Goal: Information Seeking & Learning: Learn about a topic

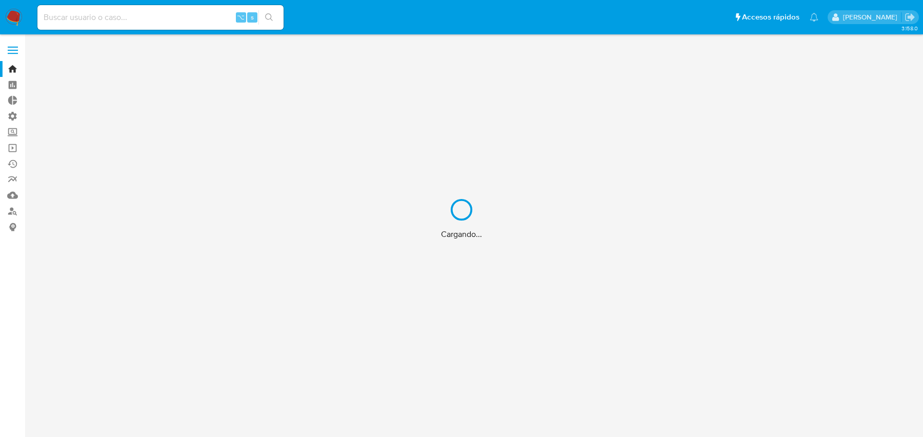
click at [146, 18] on div "Cargando..." at bounding box center [461, 218] width 923 height 437
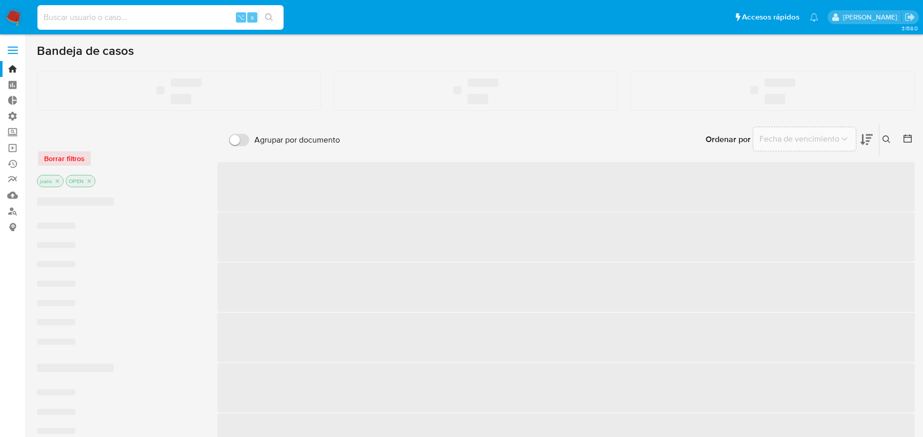
click at [127, 21] on input at bounding box center [160, 17] width 246 height 13
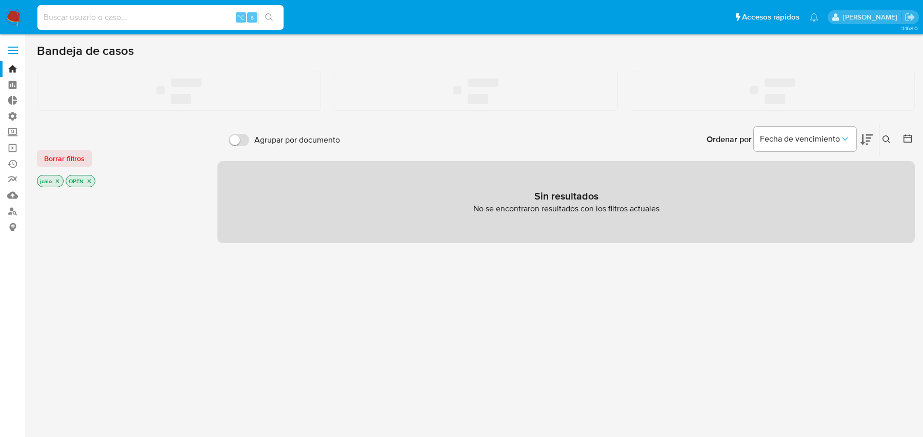
paste input "eAGFTf7Iv4w8R07igO2P9w9p"
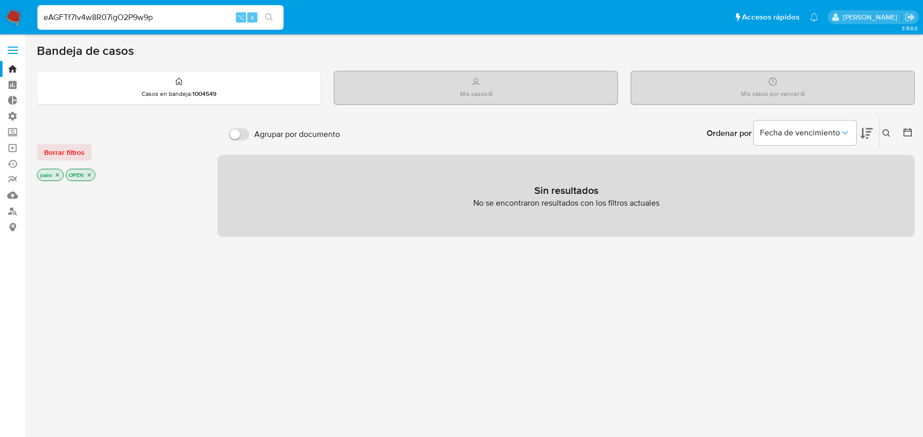
type input "eAGFTf7Iv4w8R07igO2P9w9p"
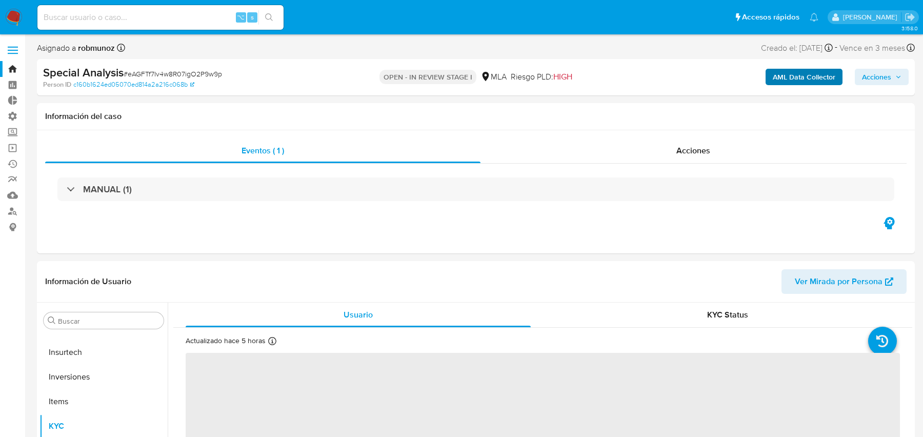
scroll to position [482, 0]
click at [787, 81] on b "AML Data Collector" at bounding box center [804, 77] width 63 height 16
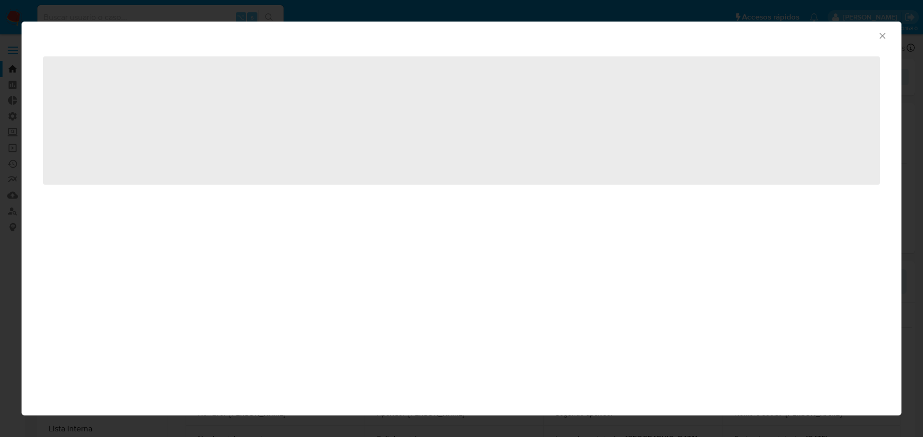
select select "10"
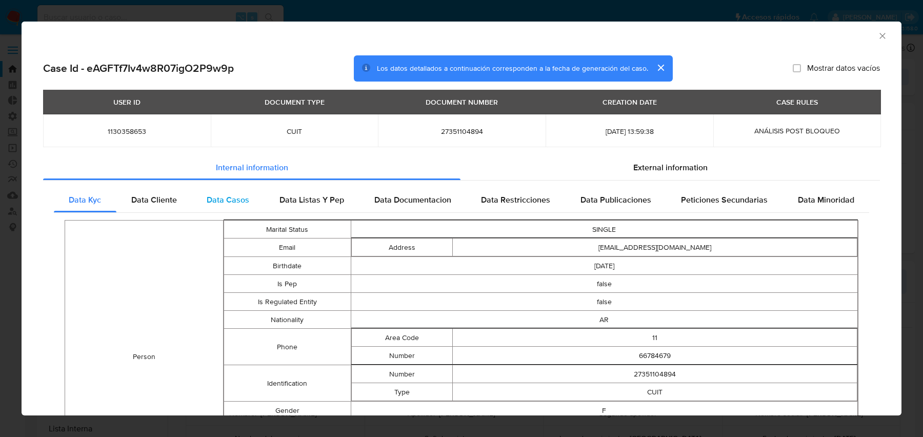
click at [228, 199] on span "Data Casos" at bounding box center [228, 200] width 43 height 12
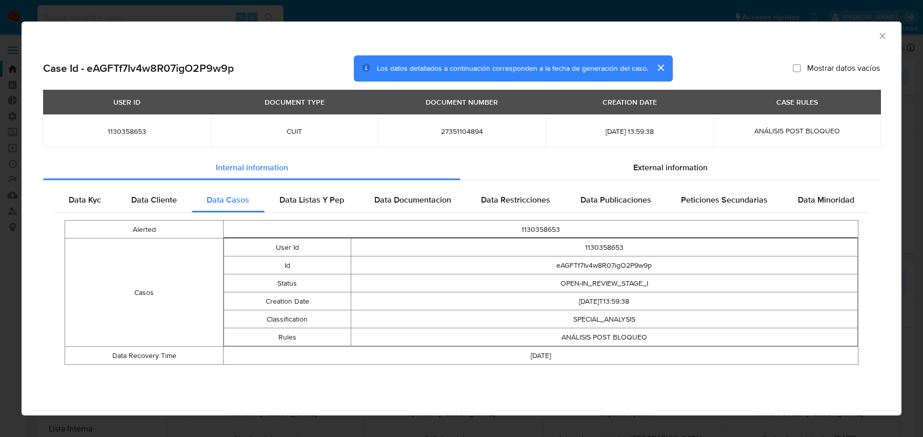
click at [87, 8] on div "AML Data Collector Case Id - eAGFTf7Iv4w8R07igO2P9w9p Los datos detallados a co…" at bounding box center [461, 218] width 923 height 437
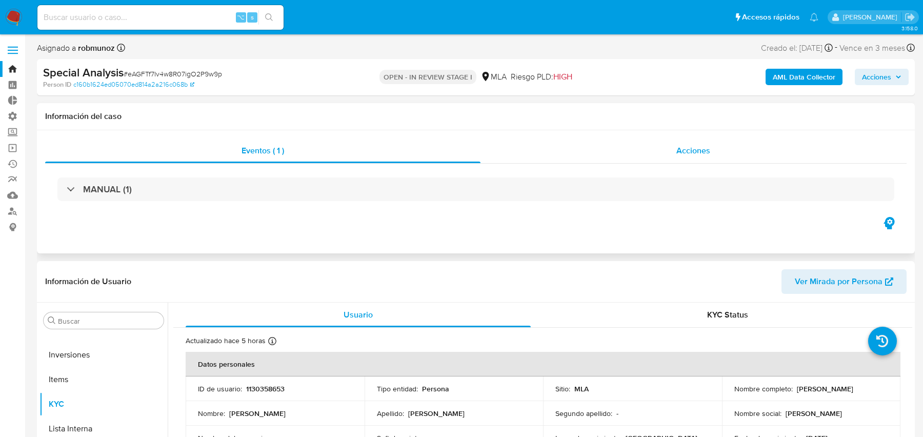
click at [633, 157] on div "Acciones" at bounding box center [693, 150] width 427 height 25
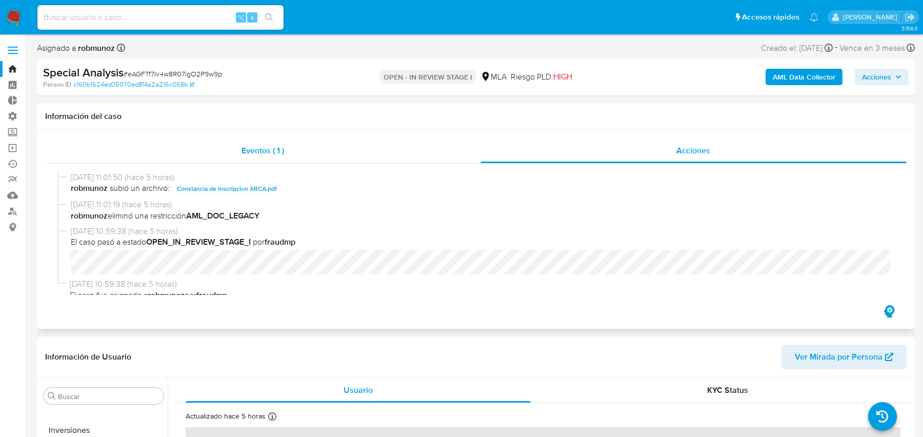
click at [458, 149] on div "Eventos ( 1 )" at bounding box center [262, 150] width 435 height 25
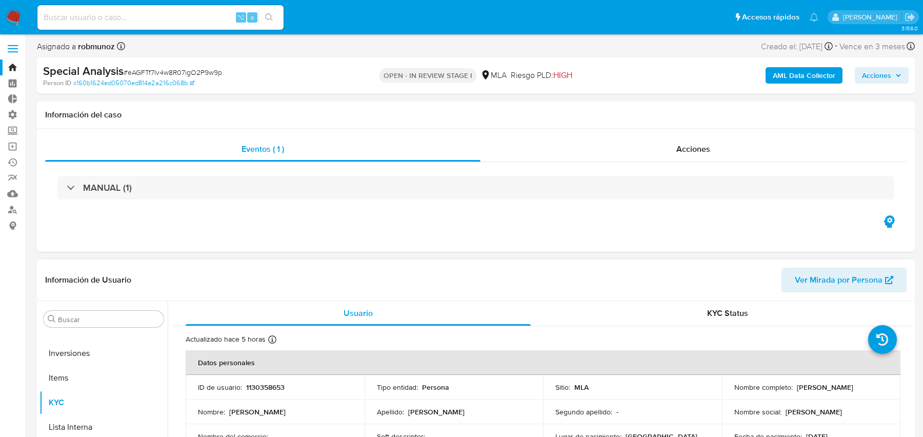
scroll to position [0, 0]
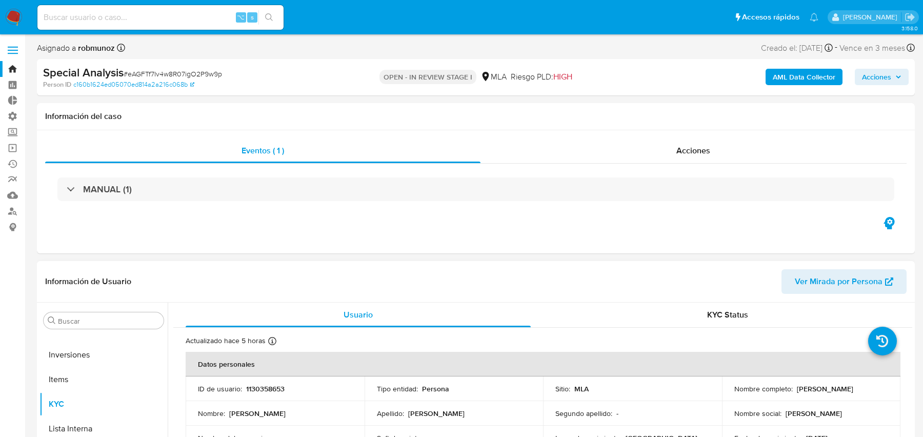
click at [863, 278] on span "Ver Mirada por Persona" at bounding box center [839, 281] width 88 height 25
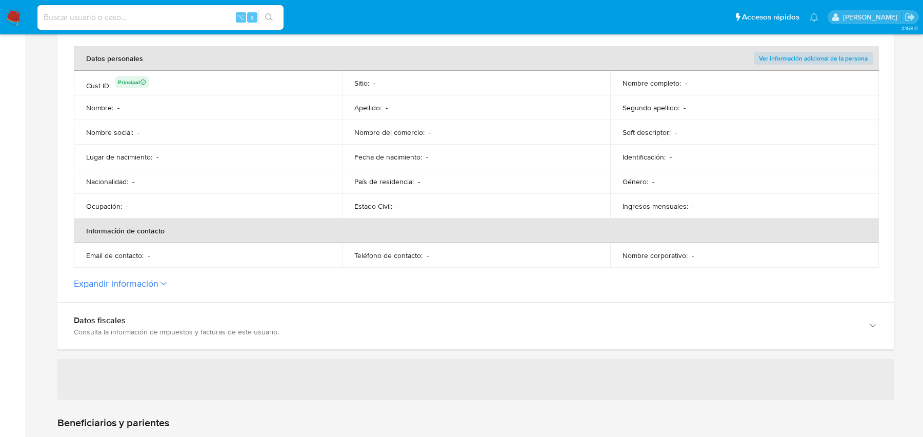
scroll to position [423, 0]
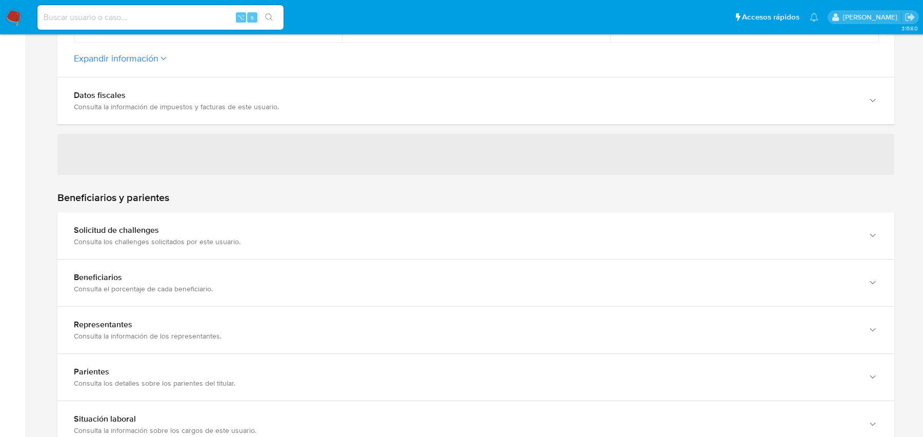
click at [681, 250] on div "Solicitud de challenges Consulta los challenges solicitados por este usuario." at bounding box center [475, 235] width 837 height 47
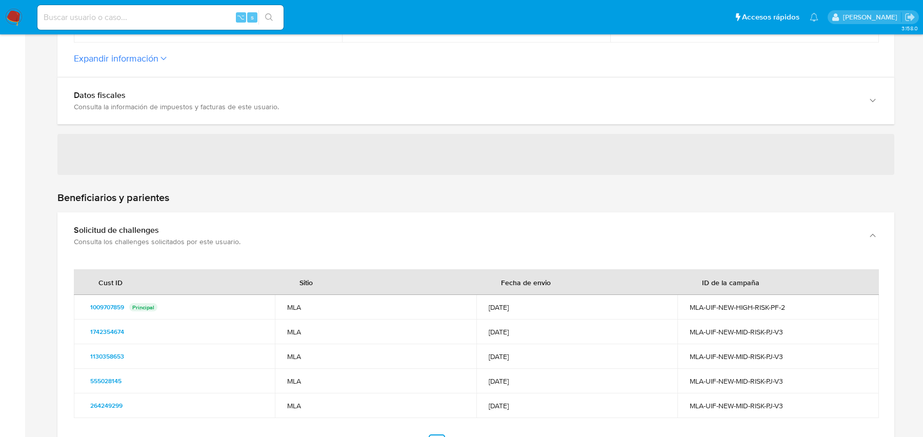
click at [681, 250] on div "Solicitud de challenges Consulta los challenges solicitados por este usuario." at bounding box center [475, 235] width 837 height 47
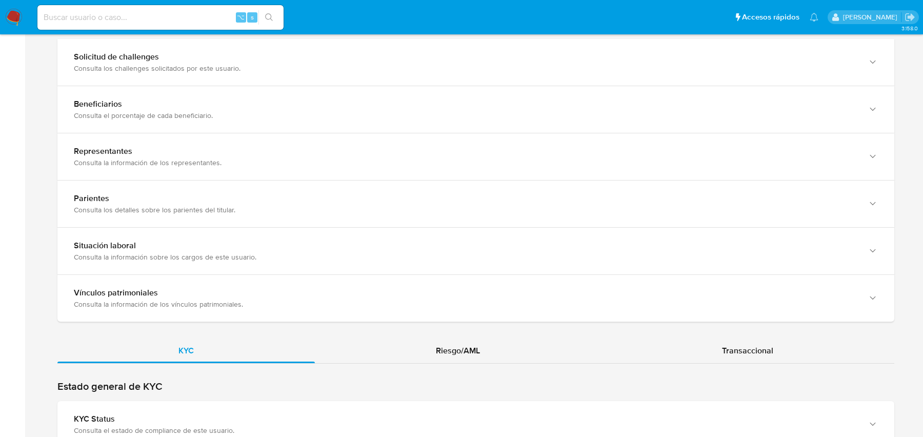
scroll to position [698, 0]
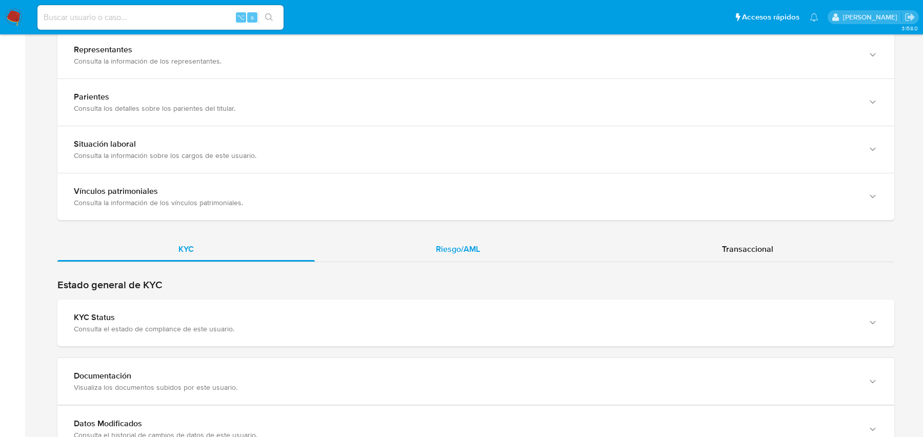
click at [469, 250] on span "Riesgo/AML" at bounding box center [458, 249] width 44 height 12
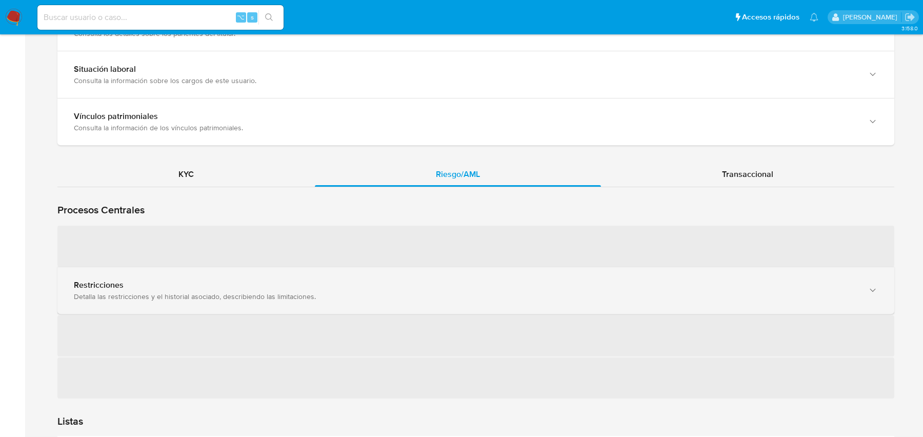
scroll to position [813, 0]
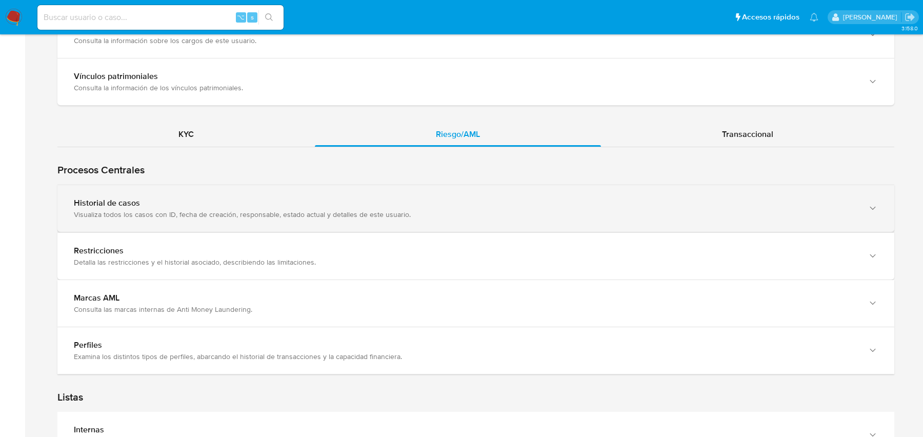
click at [350, 219] on div "Historial de casos Visualiza todos los casos con ID, fecha de creación, respons…" at bounding box center [475, 208] width 837 height 47
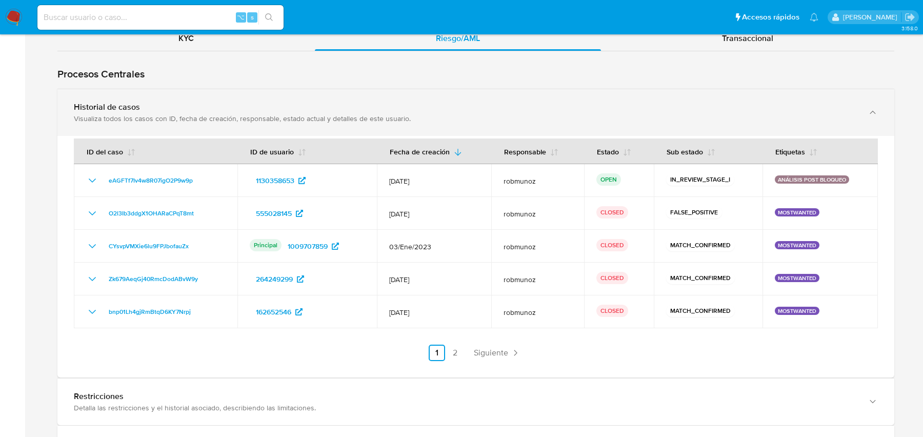
scroll to position [910, 0]
click at [386, 112] on div "Visualiza todos los casos con ID, fecha de creación, responsable, estado actual…" at bounding box center [465, 116] width 783 height 9
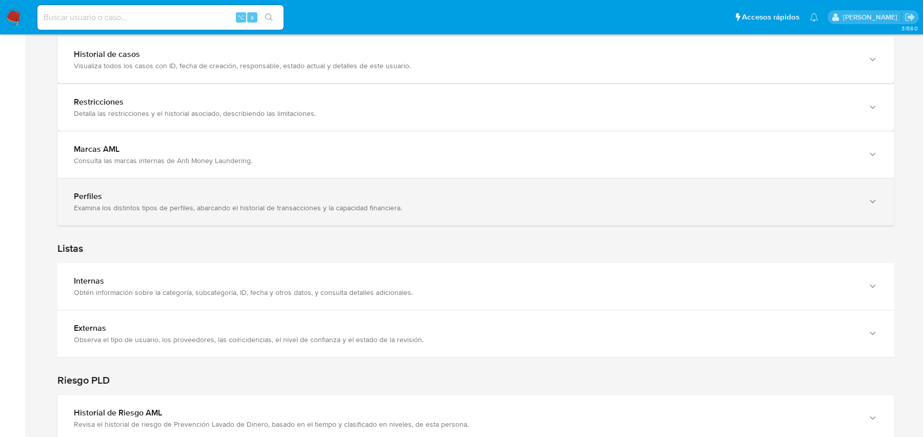
scroll to position [973, 0]
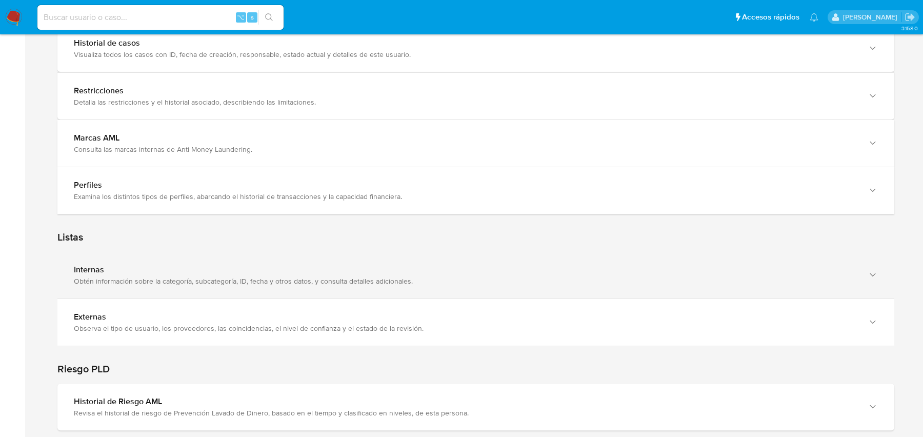
click at [268, 287] on div "Internas Obtén información sobre la categoría, subcategoría, ID, fecha y otros …" at bounding box center [475, 275] width 837 height 47
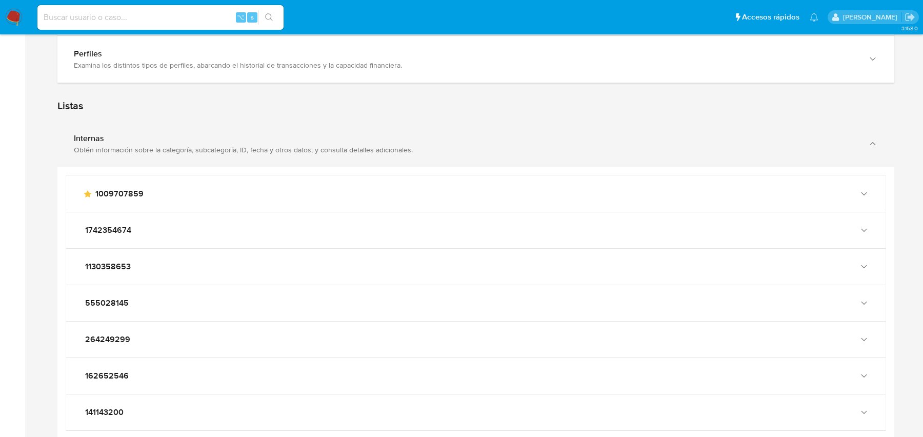
scroll to position [1133, 0]
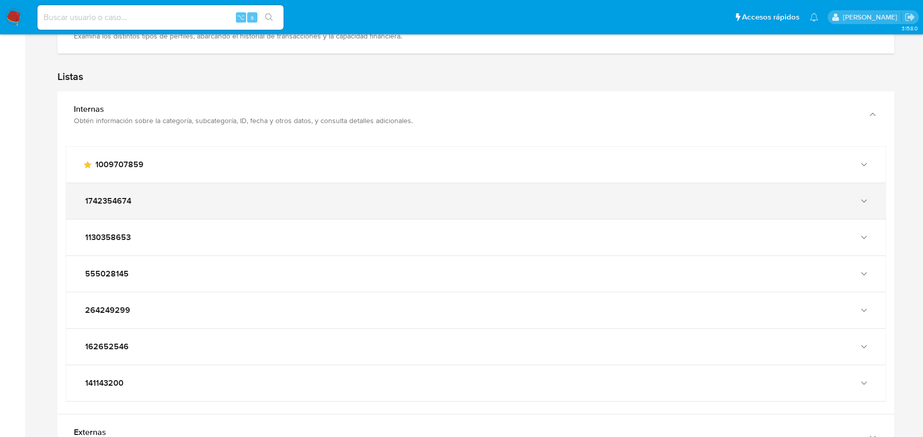
click at [293, 206] on div "1742354674" at bounding box center [475, 201] width 819 height 36
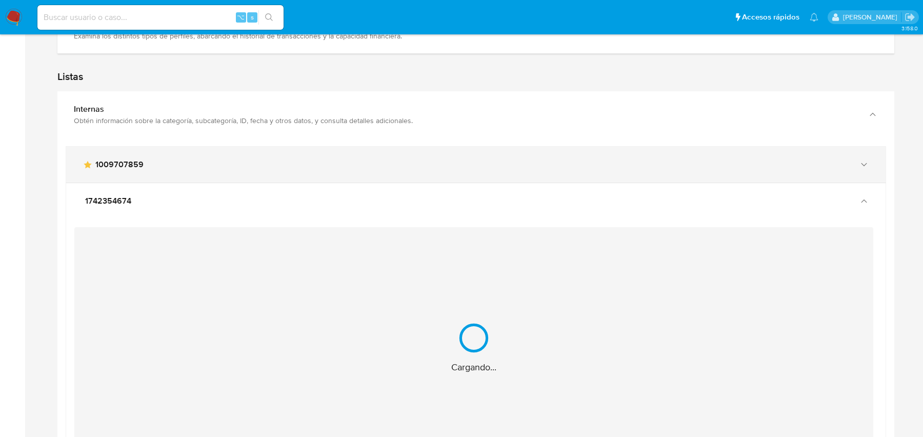
click at [301, 165] on div "main-user-icon 1009707859" at bounding box center [466, 164] width 766 height 10
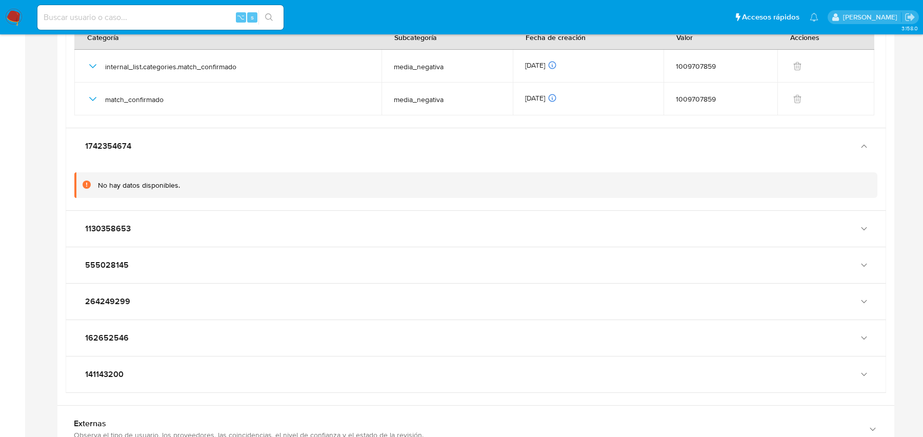
scroll to position [1317, 0]
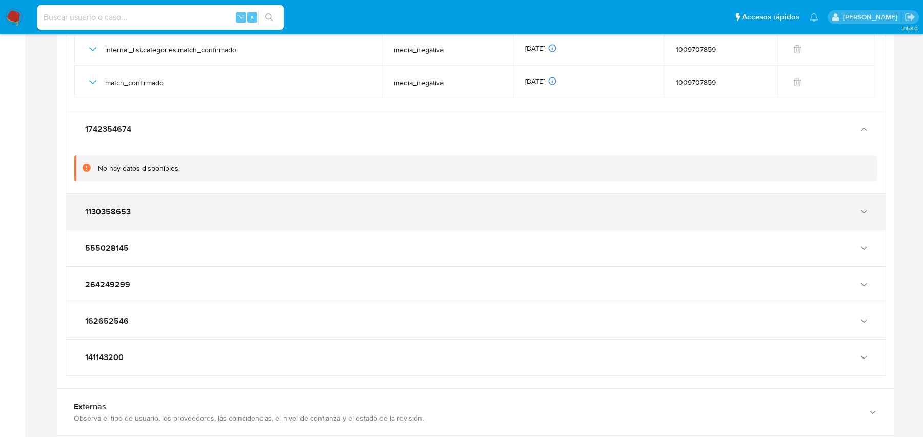
click at [265, 207] on div "1130358653" at bounding box center [466, 212] width 766 height 10
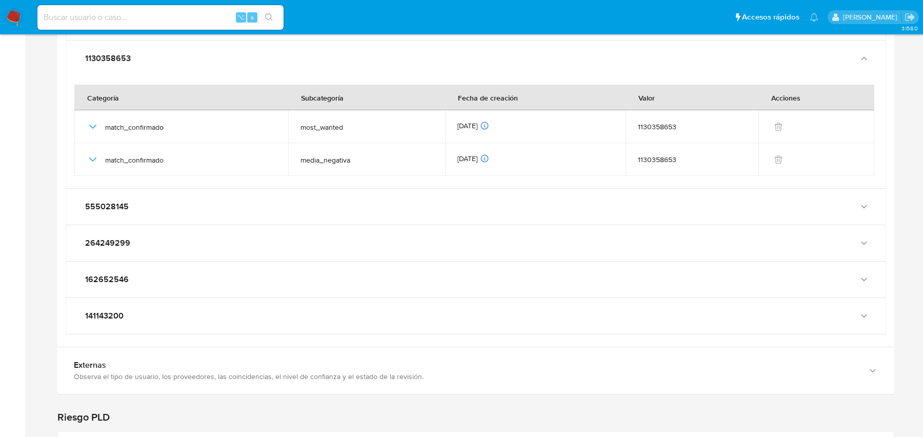
scroll to position [1569, 0]
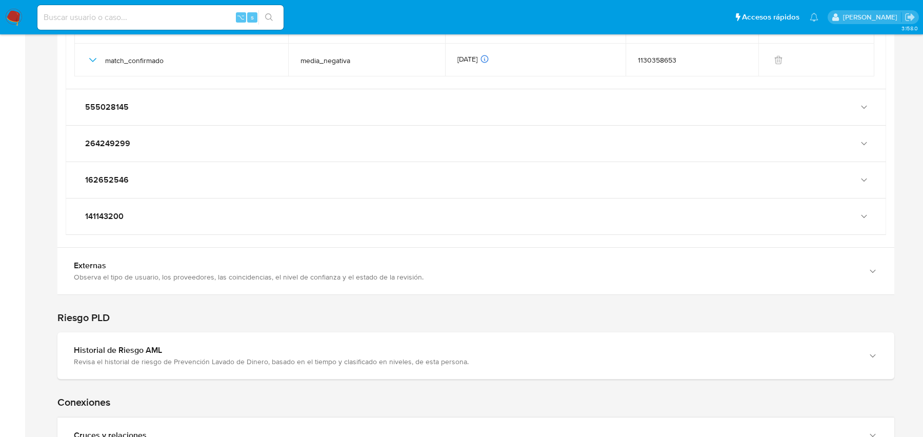
click at [192, 7] on div "⌥ s" at bounding box center [160, 17] width 246 height 25
click at [174, 19] on input at bounding box center [160, 17] width 246 height 13
paste input "RgilZoC0PzQMYFqod50Ncf2s"
type input "RgilZoC0PzQMYFqod50Ncf2s"
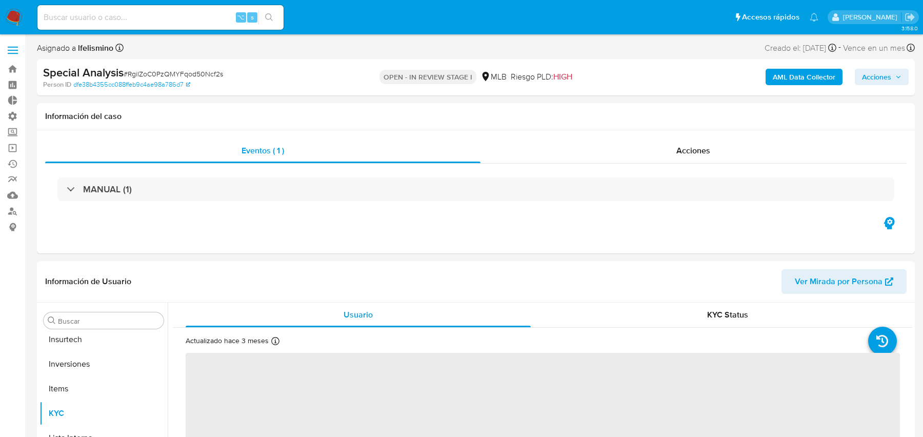
scroll to position [482, 0]
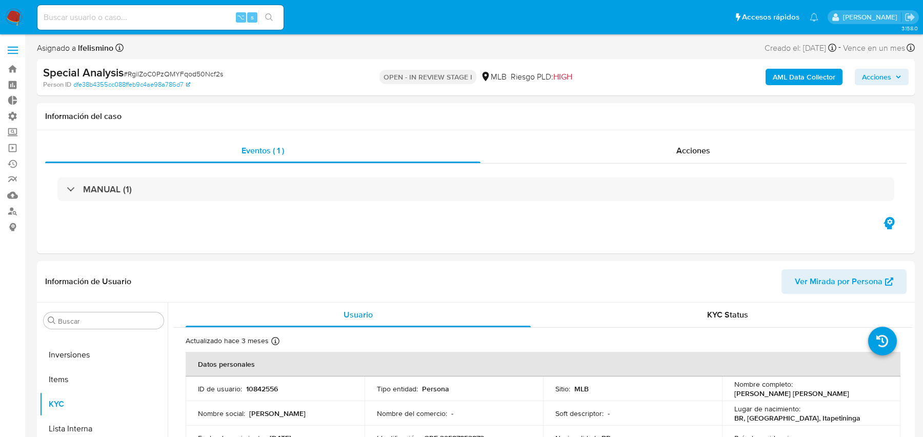
select select "10"
click at [813, 74] on b "AML Data Collector" at bounding box center [804, 77] width 63 height 16
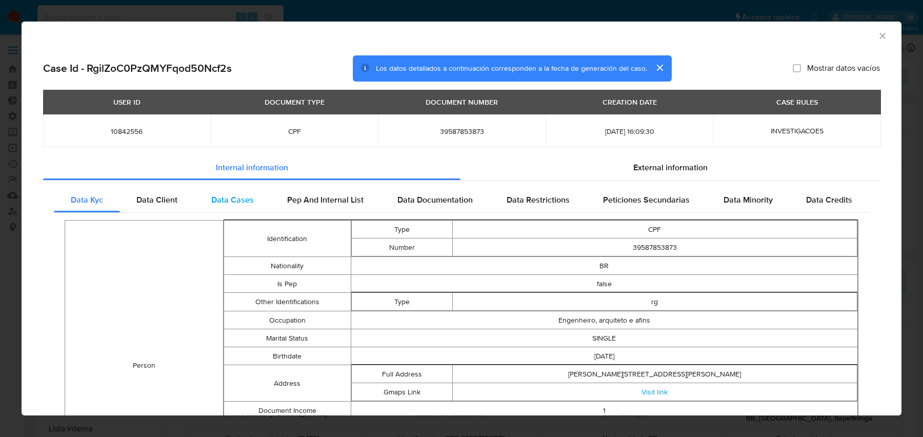
click at [244, 204] on span "Data Cases" at bounding box center [232, 200] width 43 height 12
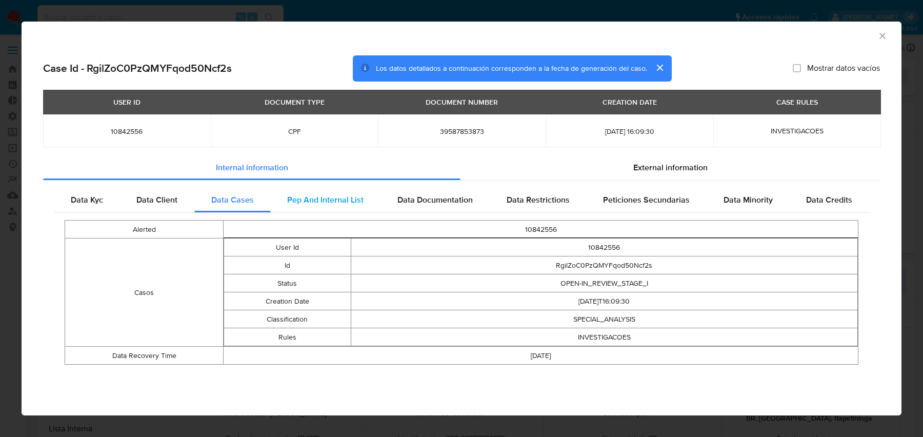
click at [321, 203] on span "Pep And Internal List" at bounding box center [325, 200] width 76 height 12
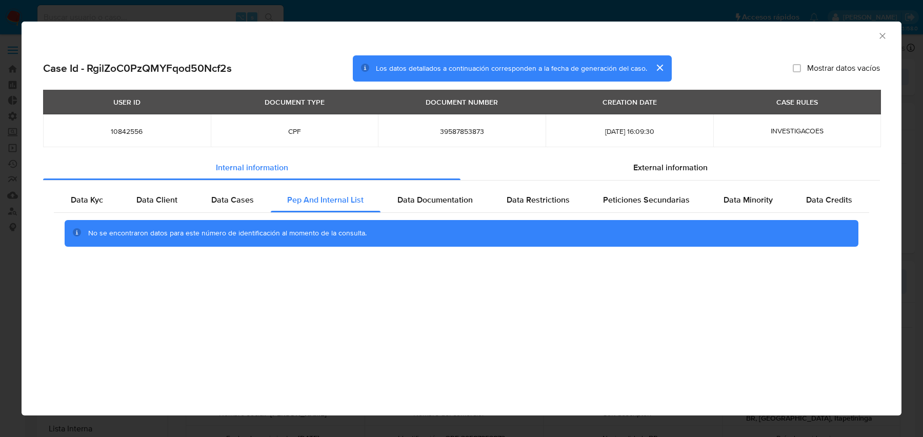
click at [500, 180] on div "Data Kyc Data Client Data Cases Pep And Internal List Data Documentation Data R…" at bounding box center [461, 220] width 837 height 80
click at [533, 177] on div "External information" at bounding box center [669, 167] width 419 height 25
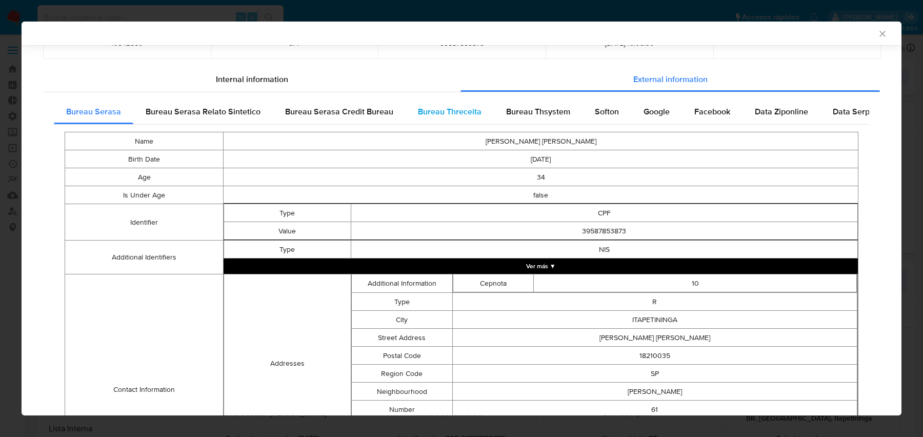
scroll to position [0, 0]
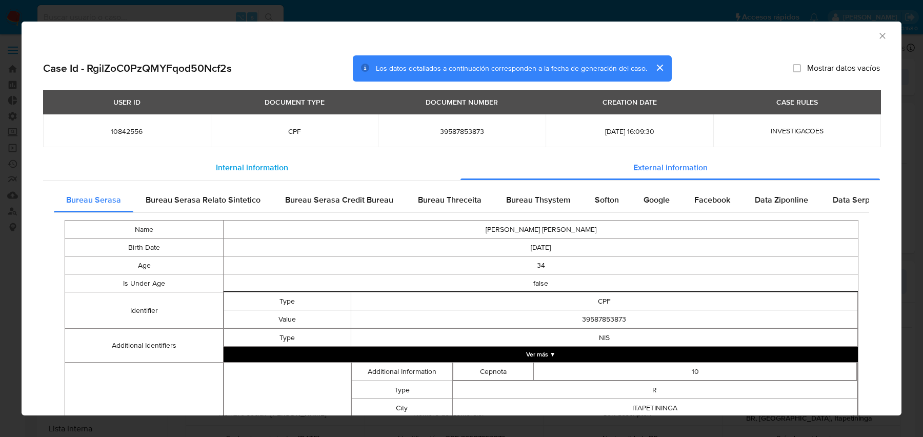
click at [224, 165] on span "Internal information" at bounding box center [252, 167] width 72 height 12
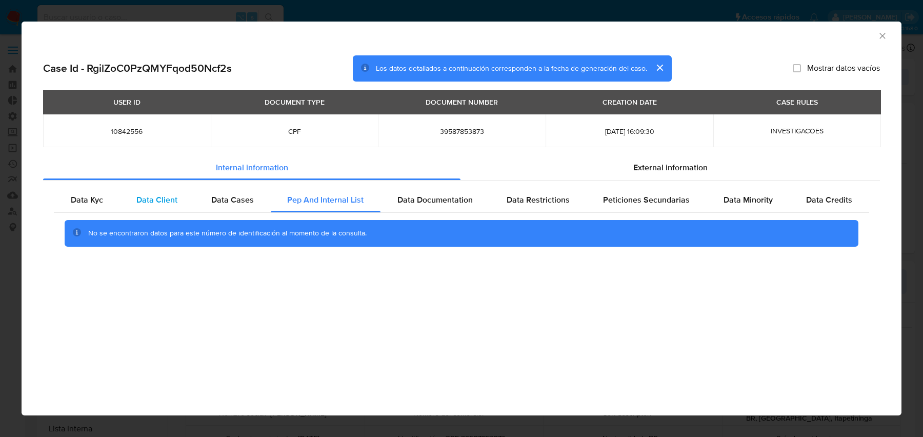
click at [150, 211] on div "Data Client" at bounding box center [157, 200] width 75 height 25
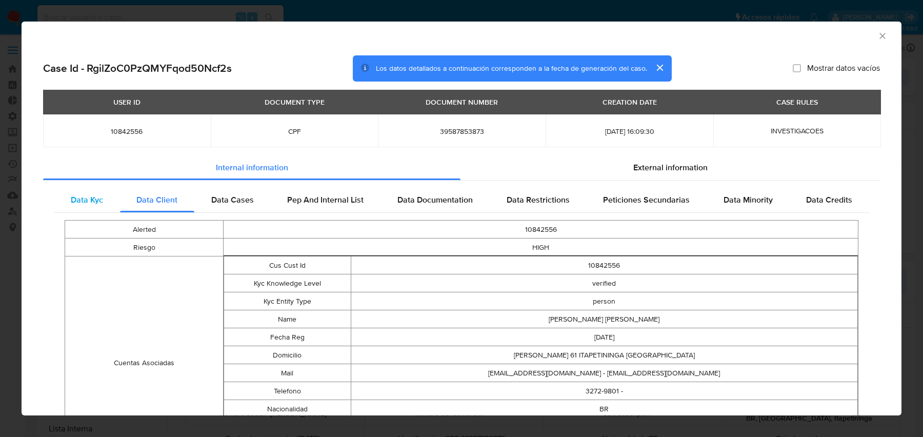
click at [108, 203] on div "Data Kyc" at bounding box center [87, 200] width 66 height 25
